Goal: Navigation & Orientation: Find specific page/section

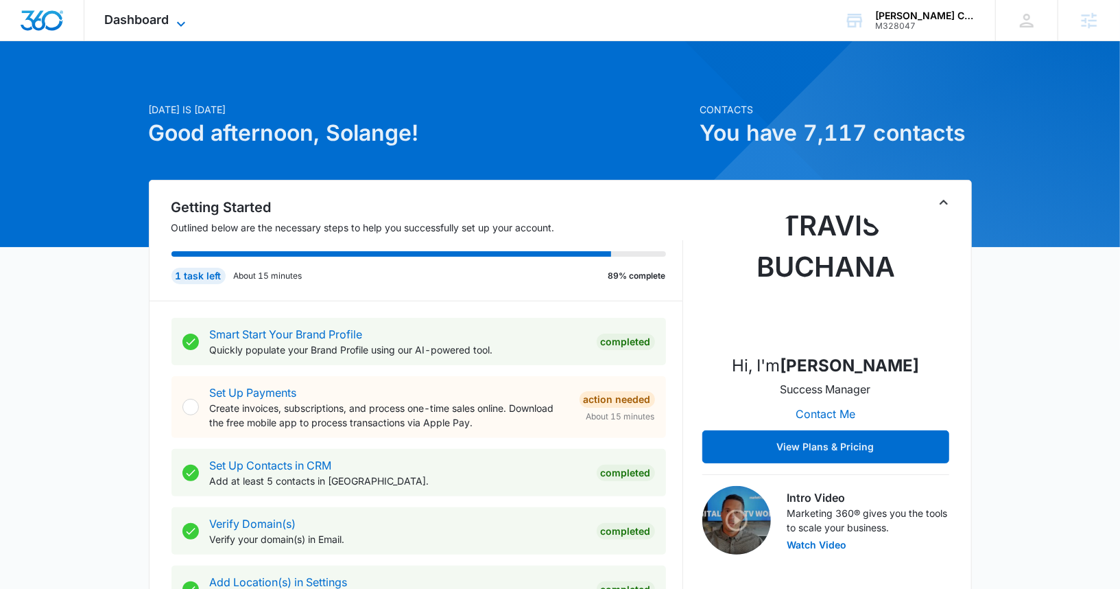
click at [176, 17] on icon at bounding box center [181, 24] width 16 height 16
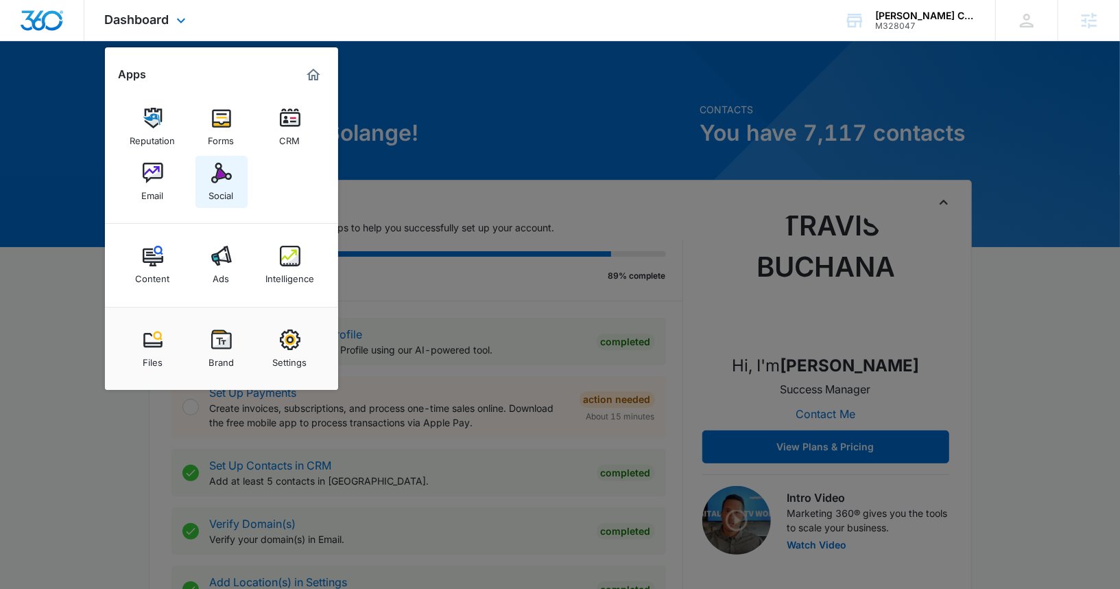
click at [222, 178] on img at bounding box center [221, 173] width 21 height 21
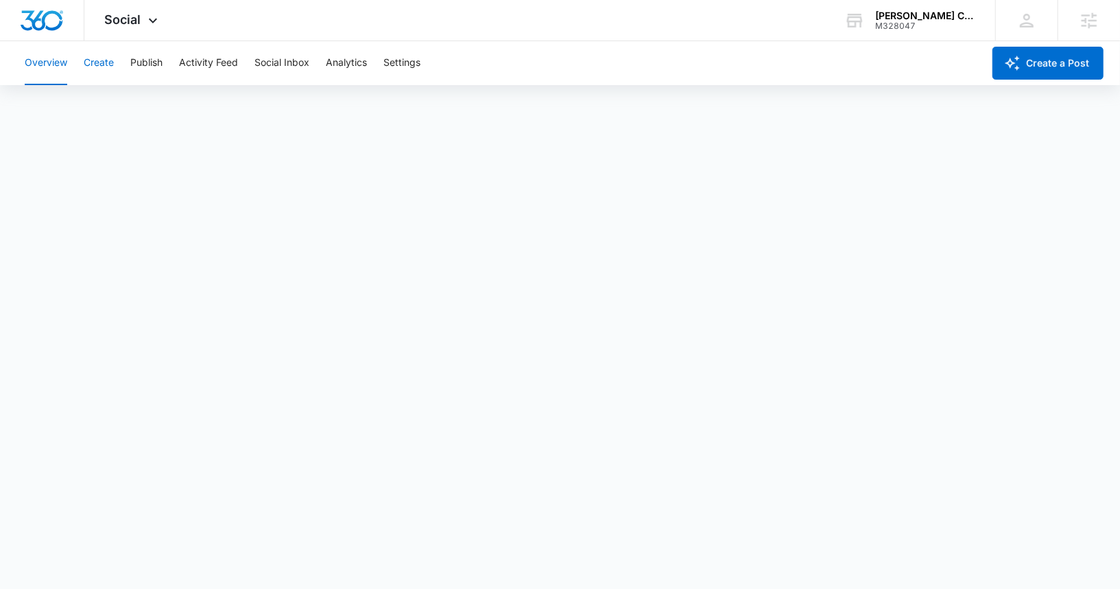
click at [102, 67] on button "Create" at bounding box center [99, 63] width 30 height 44
click at [403, 58] on button "Settings" at bounding box center [401, 63] width 37 height 44
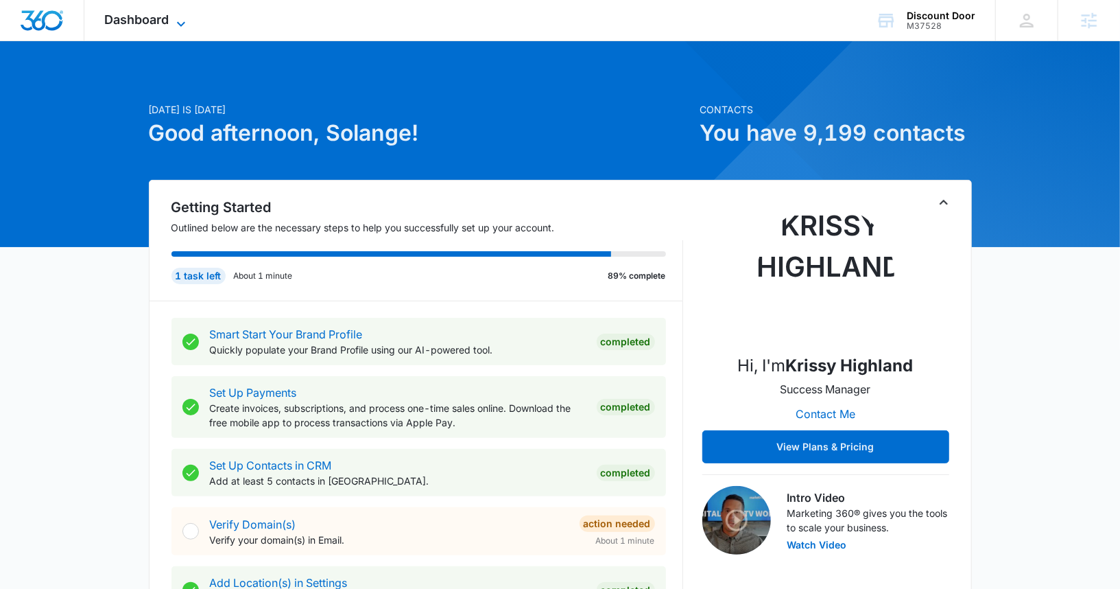
click at [156, 25] on span "Dashboard" at bounding box center [137, 19] width 64 height 14
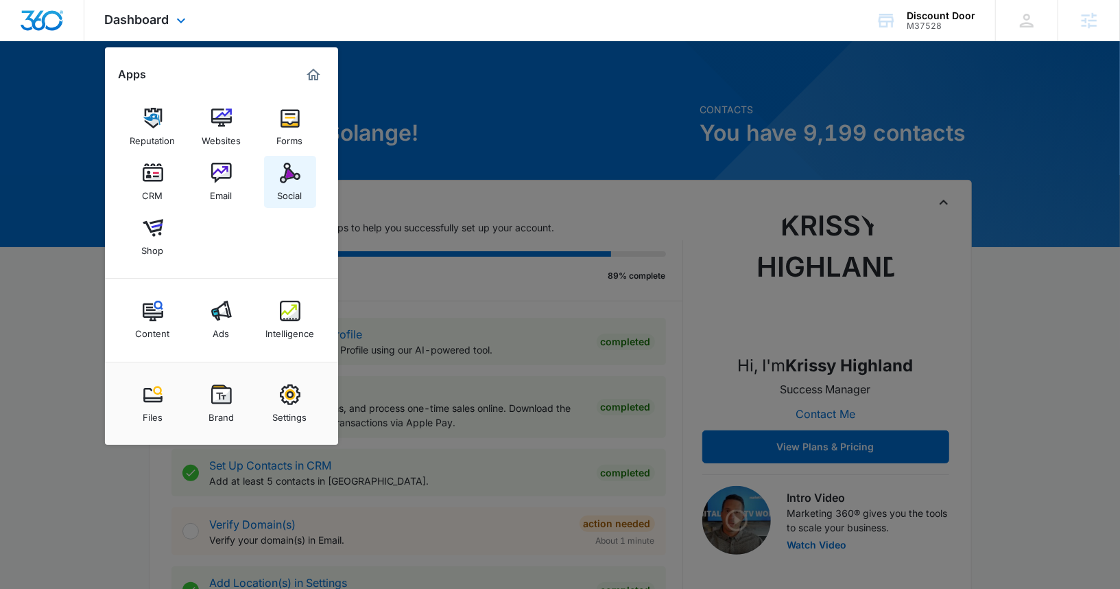
click at [277, 167] on link "Social" at bounding box center [290, 182] width 52 height 52
